Goal: Task Accomplishment & Management: Complete application form

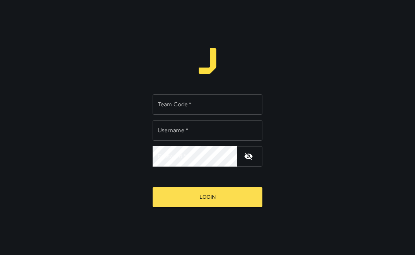
click at [186, 106] on input "Team Code   *" at bounding box center [207, 104] width 110 height 20
type input "****"
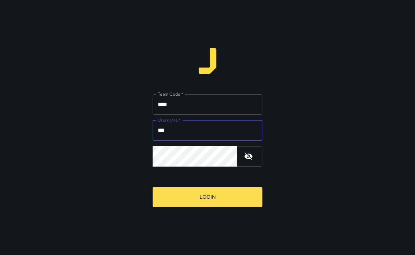
type input "***"
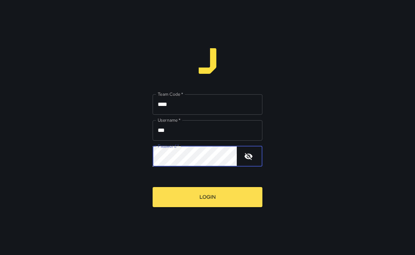
click at [152, 187] on button "Login" at bounding box center [207, 197] width 110 height 20
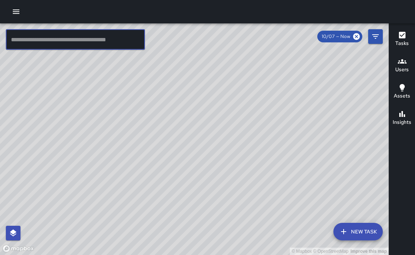
paste input "**********"
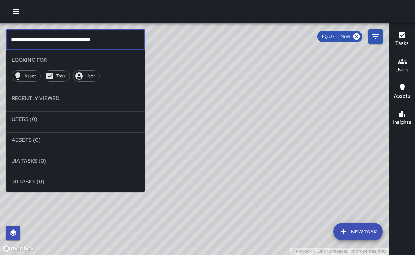
click at [116, 41] on input "**********" at bounding box center [75, 39] width 139 height 20
type input "**********"
click at [353, 232] on button "New Task" at bounding box center [357, 232] width 49 height 18
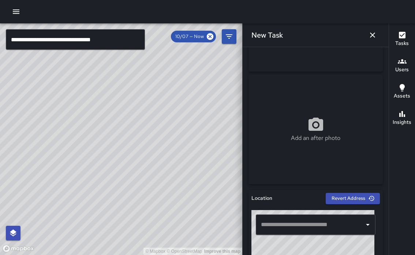
scroll to position [214, 0]
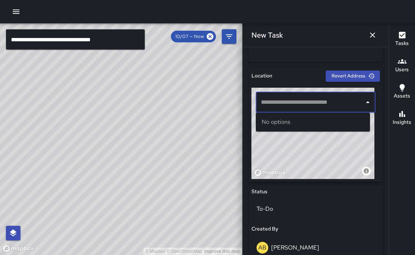
paste input "**********"
type input "**********"
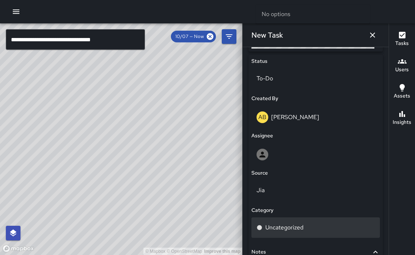
scroll to position [390, 0]
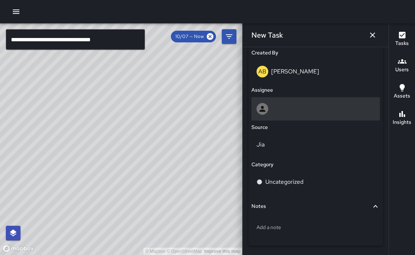
click at [289, 110] on div at bounding box center [315, 109] width 118 height 12
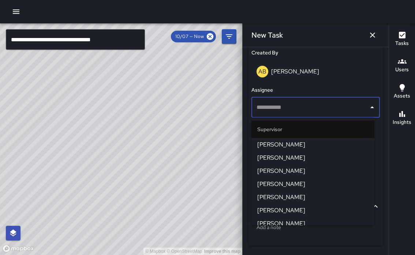
click at [284, 146] on span "[PERSON_NAME]" at bounding box center [312, 144] width 111 height 9
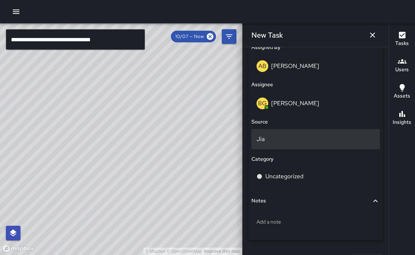
scroll to position [451, 0]
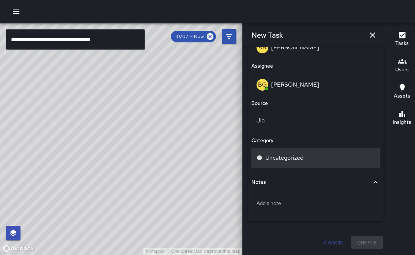
click at [294, 158] on p "Uncategorized" at bounding box center [284, 158] width 38 height 9
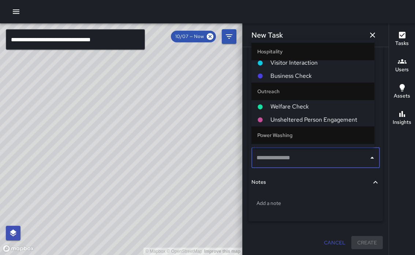
scroll to position [303, 0]
click at [293, 107] on span "Welfare Check" at bounding box center [319, 105] width 98 height 9
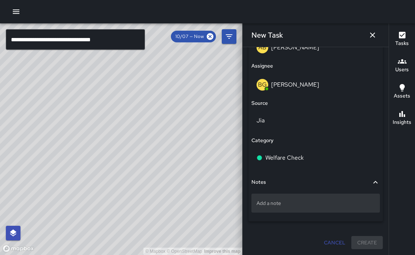
click at [272, 204] on p "Add a note" at bounding box center [315, 203] width 118 height 7
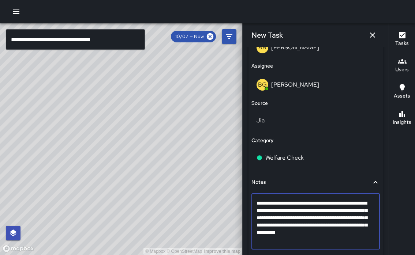
type textarea "**********"
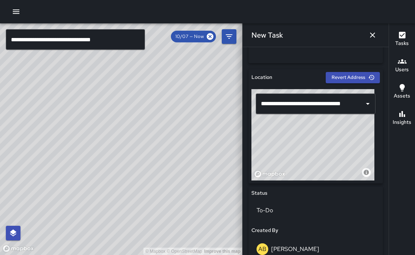
scroll to position [204, 0]
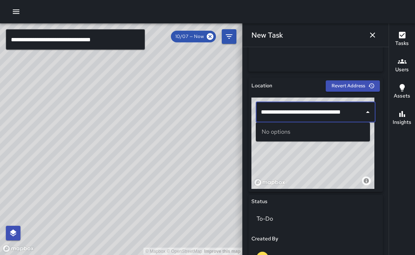
click at [352, 116] on input "**********" at bounding box center [307, 112] width 97 height 14
click at [363, 114] on icon "Close" at bounding box center [367, 112] width 9 height 9
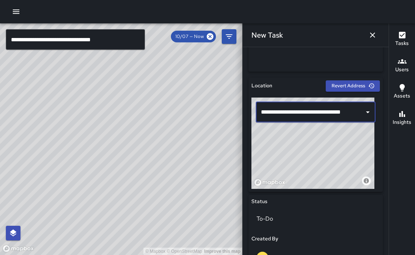
click at [348, 114] on input "**********" at bounding box center [307, 112] width 97 height 14
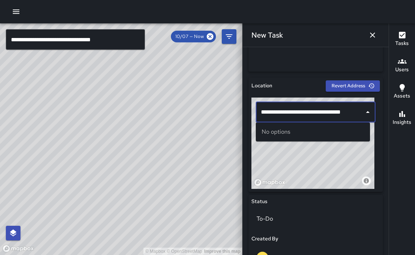
click at [354, 113] on input "**********" at bounding box center [307, 112] width 97 height 14
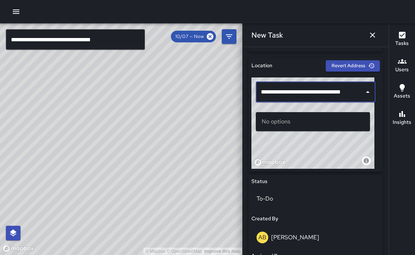
scroll to position [234, 0]
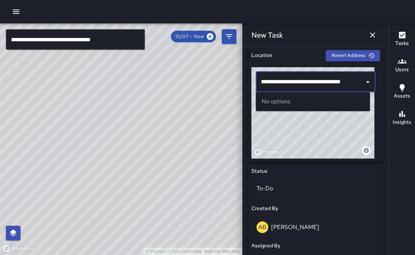
click at [277, 101] on div "No options" at bounding box center [313, 101] width 114 height 19
click at [356, 84] on div "**********" at bounding box center [316, 82] width 120 height 20
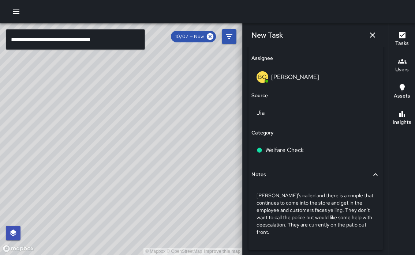
scroll to position [488, 0]
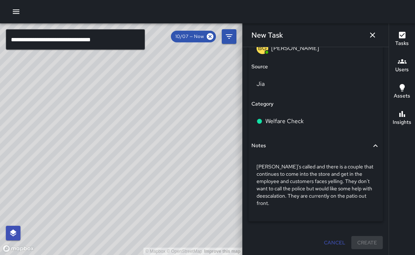
click at [357, 245] on div "Cancel Create" at bounding box center [315, 243] width 134 height 14
click at [358, 243] on div "Cancel Create" at bounding box center [315, 243] width 134 height 14
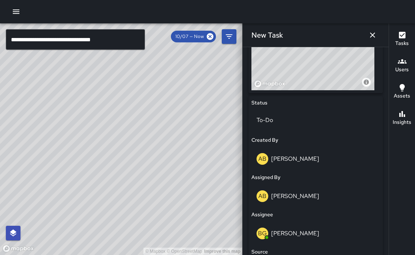
scroll to position [242, 0]
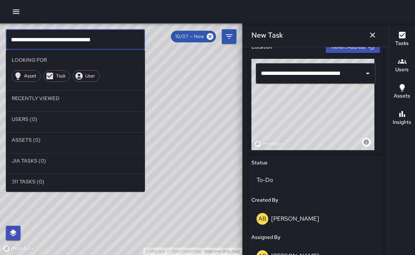
click at [113, 40] on input "**********" at bounding box center [75, 39] width 139 height 20
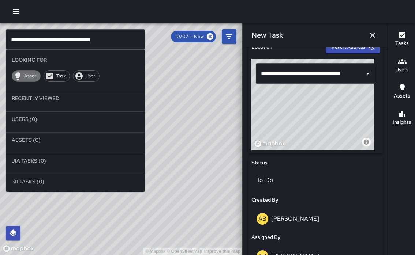
click at [32, 77] on span "Asset" at bounding box center [30, 75] width 20 height 7
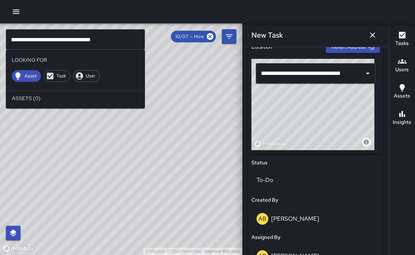
drag, startPoint x: 189, startPoint y: 189, endPoint x: 179, endPoint y: 149, distance: 41.3
click at [179, 149] on div "© Mapbox © OpenStreetMap Improve this map" at bounding box center [121, 139] width 242 height 232
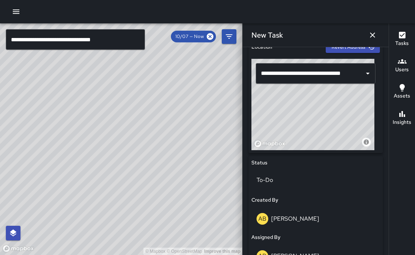
drag, startPoint x: 194, startPoint y: 177, endPoint x: 162, endPoint y: 125, distance: 61.0
click at [162, 125] on div "© Mapbox © OpenStreetMap Improve this map" at bounding box center [121, 139] width 242 height 232
drag, startPoint x: 177, startPoint y: 153, endPoint x: 171, endPoint y: 116, distance: 37.4
click at [171, 116] on div "© Mapbox © OpenStreetMap Improve this map" at bounding box center [121, 139] width 242 height 232
drag, startPoint x: 140, startPoint y: 166, endPoint x: 155, endPoint y: 133, distance: 35.5
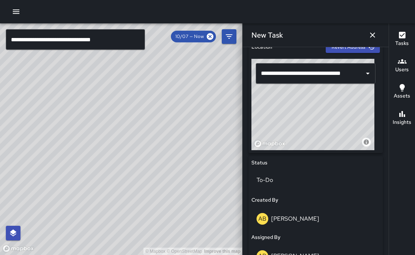
click at [155, 133] on div "© Mapbox © OpenStreetMap Improve this map" at bounding box center [121, 139] width 242 height 232
drag, startPoint x: 118, startPoint y: 188, endPoint x: 125, endPoint y: 137, distance: 52.0
click at [125, 137] on div "© Mapbox © OpenStreetMap Improve this map" at bounding box center [121, 139] width 242 height 232
drag, startPoint x: 118, startPoint y: 174, endPoint x: 169, endPoint y: 121, distance: 73.4
click at [169, 121] on div "© Mapbox © OpenStreetMap Improve this map" at bounding box center [121, 139] width 242 height 232
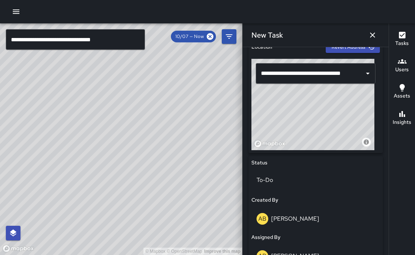
drag, startPoint x: 149, startPoint y: 136, endPoint x: 67, endPoint y: 139, distance: 82.7
click at [67, 139] on div "© Mapbox © OpenStreetMap Improve this map" at bounding box center [121, 139] width 242 height 232
drag, startPoint x: 140, startPoint y: 143, endPoint x: 53, endPoint y: 143, distance: 86.3
click at [53, 143] on div "© Mapbox © OpenStreetMap Improve this map" at bounding box center [121, 139] width 242 height 232
drag, startPoint x: 140, startPoint y: 145, endPoint x: 58, endPoint y: 147, distance: 81.6
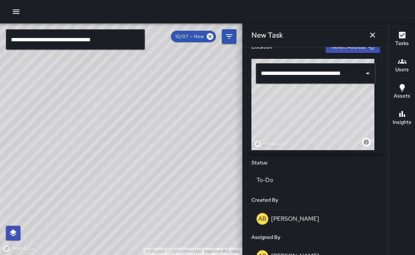
click at [58, 147] on div "© Mapbox © OpenStreetMap Improve this map" at bounding box center [121, 139] width 242 height 232
drag, startPoint x: 135, startPoint y: 150, endPoint x: 50, endPoint y: 152, distance: 85.6
click at [50, 152] on div "© Mapbox © OpenStreetMap Improve this map" at bounding box center [121, 139] width 242 height 232
drag, startPoint x: 117, startPoint y: 141, endPoint x: 45, endPoint y: 148, distance: 72.0
click at [45, 148] on div "© Mapbox © OpenStreetMap Improve this map" at bounding box center [121, 139] width 242 height 232
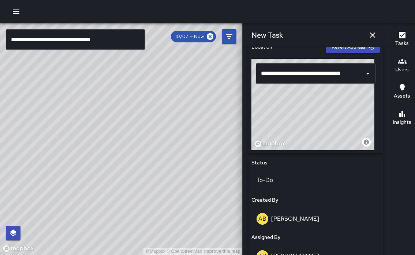
drag, startPoint x: 119, startPoint y: 148, endPoint x: 42, endPoint y: 151, distance: 77.2
click at [42, 151] on div "© Mapbox © OpenStreetMap Improve this map" at bounding box center [121, 139] width 242 height 232
drag, startPoint x: 44, startPoint y: 151, endPoint x: 140, endPoint y: 160, distance: 95.9
click at [140, 160] on div "© Mapbox © OpenStreetMap Improve this map" at bounding box center [121, 139] width 242 height 232
drag, startPoint x: 60, startPoint y: 163, endPoint x: 129, endPoint y: 171, distance: 69.6
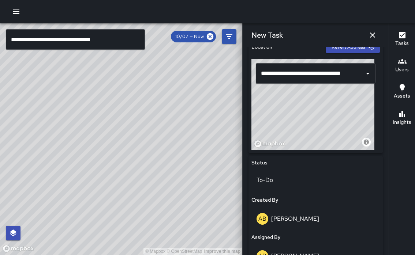
click at [129, 171] on div "© Mapbox © OpenStreetMap Improve this map" at bounding box center [121, 139] width 242 height 232
drag, startPoint x: 87, startPoint y: 168, endPoint x: 147, endPoint y: 168, distance: 59.6
click at [148, 169] on div "© Mapbox © OpenStreetMap Improve this map" at bounding box center [121, 139] width 242 height 232
drag, startPoint x: 122, startPoint y: 172, endPoint x: 143, endPoint y: 171, distance: 21.2
click at [143, 171] on div "© Mapbox © OpenStreetMap Improve this map" at bounding box center [121, 139] width 242 height 232
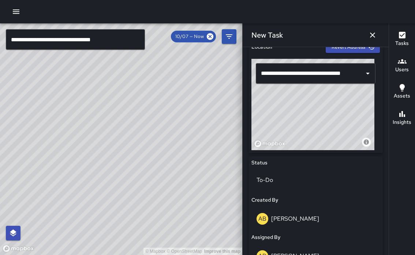
drag, startPoint x: 124, startPoint y: 140, endPoint x: 192, endPoint y: 103, distance: 77.1
click at [192, 103] on div "© Mapbox © OpenStreetMap Improve this map" at bounding box center [121, 139] width 242 height 232
drag, startPoint x: 160, startPoint y: 164, endPoint x: 211, endPoint y: 141, distance: 55.3
click at [211, 141] on div "© Mapbox © OpenStreetMap Improve this map" at bounding box center [121, 139] width 242 height 232
drag, startPoint x: 68, startPoint y: 131, endPoint x: 124, endPoint y: 134, distance: 55.3
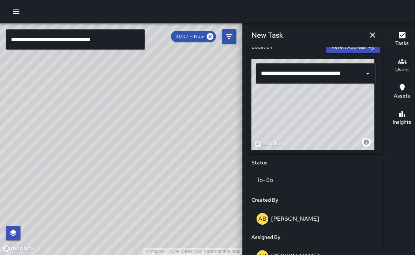
click at [124, 134] on div "© Mapbox © OpenStreetMap Improve this map" at bounding box center [121, 139] width 242 height 232
drag, startPoint x: 122, startPoint y: 159, endPoint x: 113, endPoint y: 103, distance: 56.2
click at [113, 103] on div "© Mapbox © OpenStreetMap Improve this map" at bounding box center [121, 139] width 242 height 232
drag, startPoint x: 159, startPoint y: 129, endPoint x: 53, endPoint y: 167, distance: 113.1
click at [53, 167] on div "© Mapbox © OpenStreetMap Improve this map" at bounding box center [121, 139] width 242 height 232
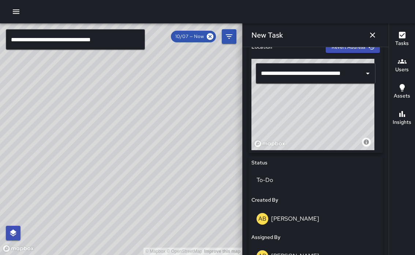
drag, startPoint x: 201, startPoint y: 131, endPoint x: 148, endPoint y: 141, distance: 54.8
click at [148, 141] on div "© Mapbox © OpenStreetMap Improve this map" at bounding box center [121, 139] width 242 height 232
drag, startPoint x: 297, startPoint y: 111, endPoint x: 269, endPoint y: 128, distance: 32.5
click at [268, 128] on div "© Mapbox © OpenStreetMap Improve this map" at bounding box center [312, 104] width 123 height 91
drag, startPoint x: 295, startPoint y: 111, endPoint x: 273, endPoint y: 117, distance: 22.0
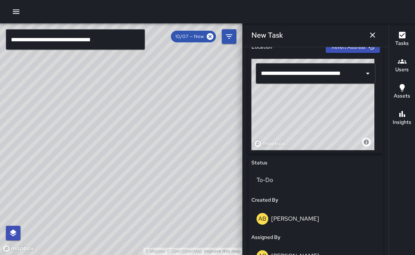
click at [273, 117] on div "© Mapbox © OpenStreetMap Improve this map" at bounding box center [312, 104] width 123 height 91
drag, startPoint x: 313, startPoint y: 117, endPoint x: 291, endPoint y: 95, distance: 31.3
click at [291, 95] on div "© Mapbox © OpenStreetMap Improve this map" at bounding box center [312, 104] width 123 height 91
drag, startPoint x: 312, startPoint y: 120, endPoint x: 291, endPoint y: 99, distance: 30.2
click at [291, 99] on div "© Mapbox © OpenStreetMap Improve this map" at bounding box center [312, 104] width 123 height 91
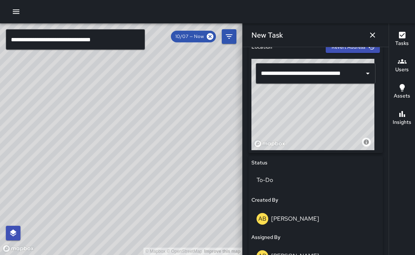
drag, startPoint x: 300, startPoint y: 127, endPoint x: 286, endPoint y: 100, distance: 30.3
click at [286, 100] on div "© Mapbox © OpenStreetMap Improve this map" at bounding box center [312, 104] width 123 height 91
drag, startPoint x: 289, startPoint y: 116, endPoint x: 279, endPoint y: 92, distance: 25.5
click at [279, 92] on div "© Mapbox © OpenStreetMap Improve this map" at bounding box center [312, 104] width 123 height 91
drag, startPoint x: 293, startPoint y: 113, endPoint x: 272, endPoint y: 107, distance: 21.1
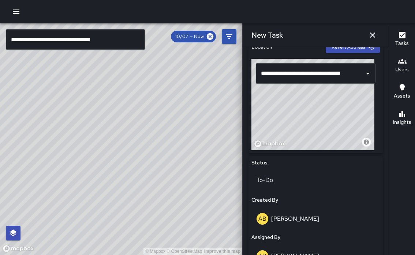
click at [272, 107] on div "© Mapbox © OpenStreetMap Improve this map" at bounding box center [312, 104] width 123 height 91
drag, startPoint x: 283, startPoint y: 118, endPoint x: 276, endPoint y: 103, distance: 16.4
click at [276, 103] on div "© Mapbox © OpenStreetMap Improve this map" at bounding box center [312, 104] width 123 height 91
drag, startPoint x: 278, startPoint y: 117, endPoint x: 274, endPoint y: 104, distance: 13.3
click at [274, 104] on div "© Mapbox © OpenStreetMap Improve this map" at bounding box center [312, 104] width 123 height 91
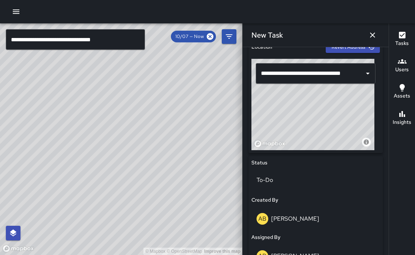
drag, startPoint x: 274, startPoint y: 104, endPoint x: 311, endPoint y: 104, distance: 37.3
click at [311, 104] on div "© Mapbox © OpenStreetMap Improve this map" at bounding box center [312, 104] width 123 height 91
drag, startPoint x: 284, startPoint y: 106, endPoint x: 298, endPoint y: 105, distance: 13.9
click at [298, 105] on div "© Mapbox © OpenStreetMap Improve this map" at bounding box center [312, 104] width 123 height 91
drag, startPoint x: 308, startPoint y: 112, endPoint x: 303, endPoint y: 113, distance: 4.9
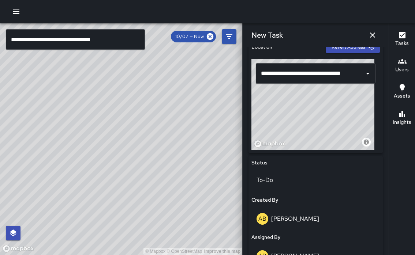
click at [301, 96] on div "© Mapbox © OpenStreetMap Improve this map" at bounding box center [312, 104] width 123 height 91
drag, startPoint x: 304, startPoint y: 124, endPoint x: 306, endPoint y: 95, distance: 29.0
click at [306, 95] on div "© Mapbox © OpenStreetMap Improve this map" at bounding box center [312, 104] width 123 height 91
drag, startPoint x: 306, startPoint y: 127, endPoint x: 306, endPoint y: 109, distance: 17.6
click at [306, 109] on div "© Mapbox © OpenStreetMap Improve this map" at bounding box center [312, 104] width 123 height 91
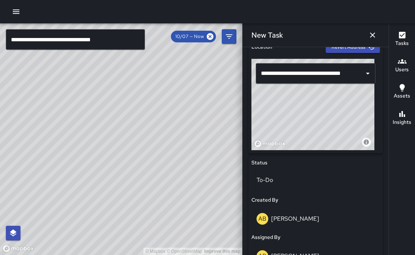
drag, startPoint x: 306, startPoint y: 129, endPoint x: 302, endPoint y: 106, distance: 23.1
click at [302, 106] on div "© Mapbox © OpenStreetMap Improve this map" at bounding box center [312, 104] width 123 height 91
drag, startPoint x: 315, startPoint y: 115, endPoint x: 279, endPoint y: 118, distance: 36.0
click at [279, 118] on div "© Mapbox © OpenStreetMap Improve this map" at bounding box center [312, 104] width 123 height 91
drag, startPoint x: 293, startPoint y: 102, endPoint x: 317, endPoint y: 143, distance: 47.5
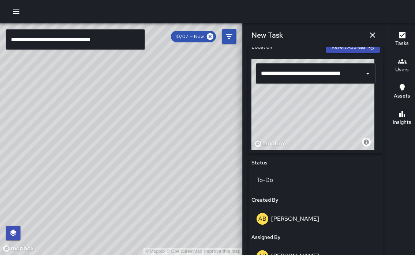
click at [317, 143] on div "© Mapbox © OpenStreetMap Improve this map" at bounding box center [312, 104] width 123 height 91
drag, startPoint x: 303, startPoint y: 109, endPoint x: 313, endPoint y: 134, distance: 27.3
click at [314, 138] on div "© Mapbox © OpenStreetMap Improve this map" at bounding box center [312, 104] width 123 height 91
drag, startPoint x: 303, startPoint y: 98, endPoint x: 306, endPoint y: 127, distance: 28.3
click at [306, 131] on div "© Mapbox © OpenStreetMap Improve this map" at bounding box center [312, 104] width 123 height 91
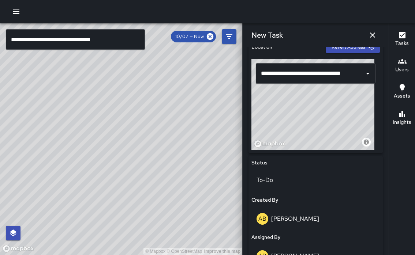
drag, startPoint x: 297, startPoint y: 97, endPoint x: 307, endPoint y: 118, distance: 24.2
click at [308, 122] on div "© Mapbox © OpenStreetMap Improve this map" at bounding box center [312, 104] width 123 height 91
drag, startPoint x: 297, startPoint y: 91, endPoint x: 308, endPoint y: 120, distance: 30.7
click at [308, 120] on div "© Mapbox © OpenStreetMap Improve this map" at bounding box center [312, 104] width 123 height 91
drag, startPoint x: 302, startPoint y: 97, endPoint x: 309, endPoint y: 126, distance: 29.9
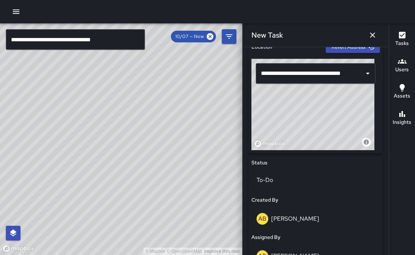
click at [309, 126] on div "© Mapbox © OpenStreetMap Improve this map" at bounding box center [312, 104] width 123 height 91
drag, startPoint x: 306, startPoint y: 104, endPoint x: 307, endPoint y: 126, distance: 22.0
click at [307, 126] on div "© Mapbox © OpenStreetMap Improve this map" at bounding box center [312, 104] width 123 height 91
drag, startPoint x: 306, startPoint y: 103, endPoint x: 311, endPoint y: 132, distance: 28.6
click at [311, 132] on div "© Mapbox © OpenStreetMap Improve this map" at bounding box center [312, 104] width 123 height 91
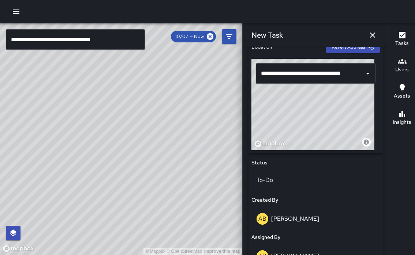
drag
click at [312, 141] on div "© Mapbox © OpenStreetMap Improve this map" at bounding box center [312, 104] width 123 height 91
click at [335, 152] on div "**********" at bounding box center [315, 96] width 134 height 114
click at [331, 95] on div "© Mapbox © OpenStreetMap Improve this map" at bounding box center [312, 104] width 123 height 91
click at [322, 140] on div "© Mapbox © OpenStreetMap Improve this map" at bounding box center [312, 104] width 123 height 91
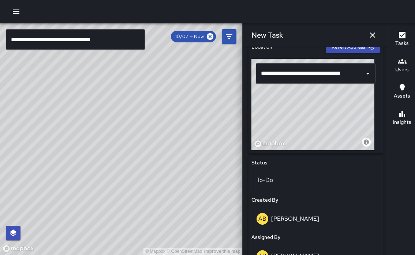
click at [305, 121] on div "© Mapbox © OpenStreetMap Improve this map" at bounding box center [312, 104] width 123 height 91
click at [303, 114] on div "© Mapbox © OpenStreetMap Improve this map" at bounding box center [312, 104] width 123 height 91
click at [271, 73] on input "**********" at bounding box center [307, 74] width 97 height 14
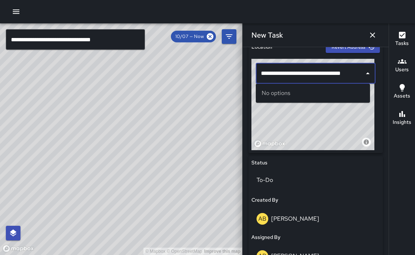
click at [272, 73] on input "**********" at bounding box center [307, 74] width 97 height 14
click at [354, 73] on input "**********" at bounding box center [307, 74] width 97 height 14
click at [307, 74] on input "**********" at bounding box center [307, 74] width 97 height 14
click at [284, 94] on div "No options" at bounding box center [313, 93] width 114 height 19
click at [307, 79] on input "**********" at bounding box center [307, 74] width 97 height 14
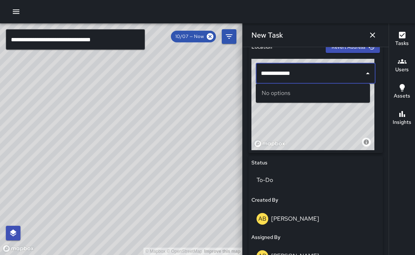
click at [300, 77] on input "**********" at bounding box center [307, 74] width 97 height 14
click at [291, 92] on div "No options" at bounding box center [313, 93] width 114 height 19
click at [288, 94] on div "No options" at bounding box center [313, 93] width 114 height 19
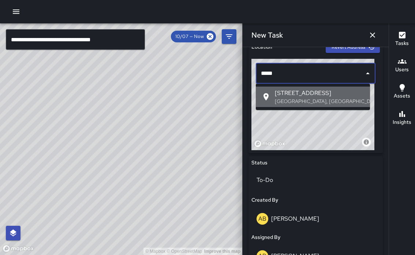
click at [288, 95] on ul "[STREET_ADDRESS]" at bounding box center [313, 97] width 114 height 26
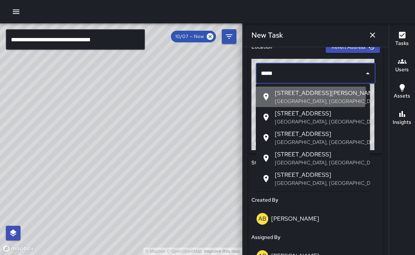
click at [289, 94] on span "[STREET_ADDRESS][PERSON_NAME]" at bounding box center [319, 93] width 89 height 9
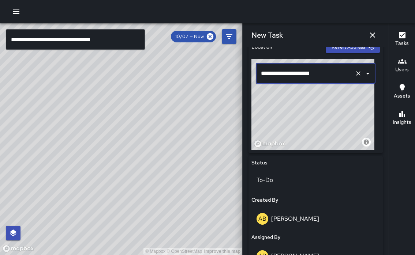
click at [330, 75] on input "**********" at bounding box center [302, 74] width 87 height 14
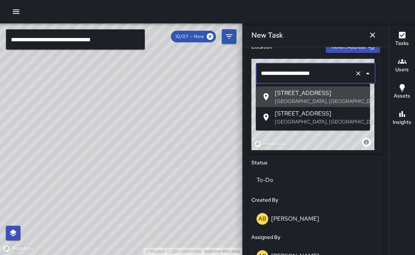
click at [274, 74] on input "**********" at bounding box center [302, 74] width 87 height 14
click at [328, 76] on input "**********" at bounding box center [302, 74] width 87 height 14
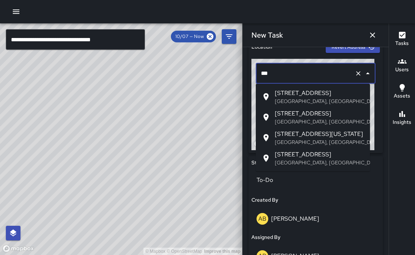
click at [311, 161] on p "[GEOGRAPHIC_DATA], [GEOGRAPHIC_DATA], [GEOGRAPHIC_DATA]" at bounding box center [319, 162] width 89 height 7
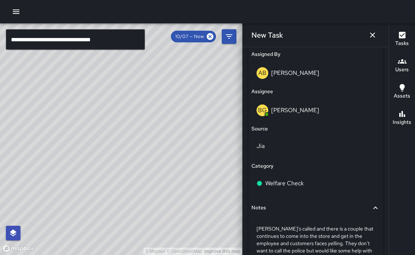
scroll to position [488, 0]
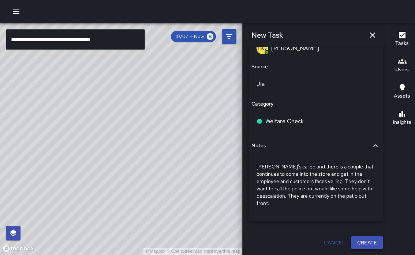
type input "**********"
click at [359, 243] on button "Create" at bounding box center [366, 243] width 31 height 14
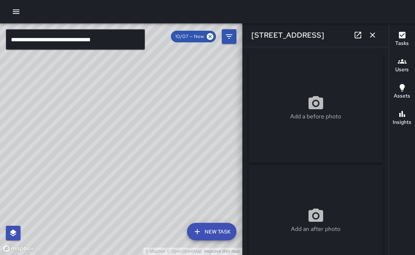
type input "**********"
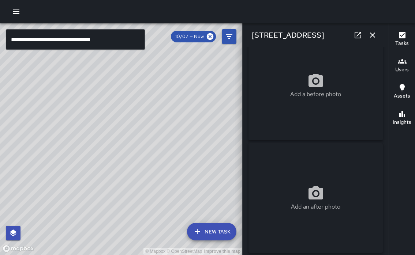
scroll to position [0, 0]
